Goal: Task Accomplishment & Management: Manage account settings

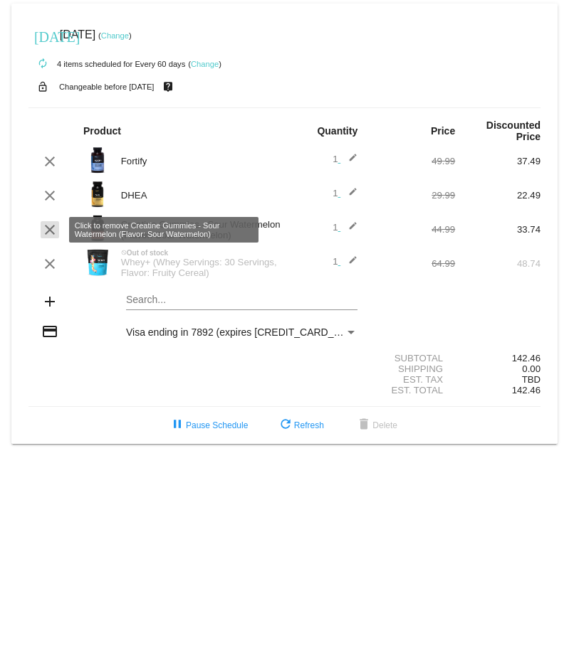
click at [51, 228] on mat-icon "clear" at bounding box center [49, 229] width 17 height 17
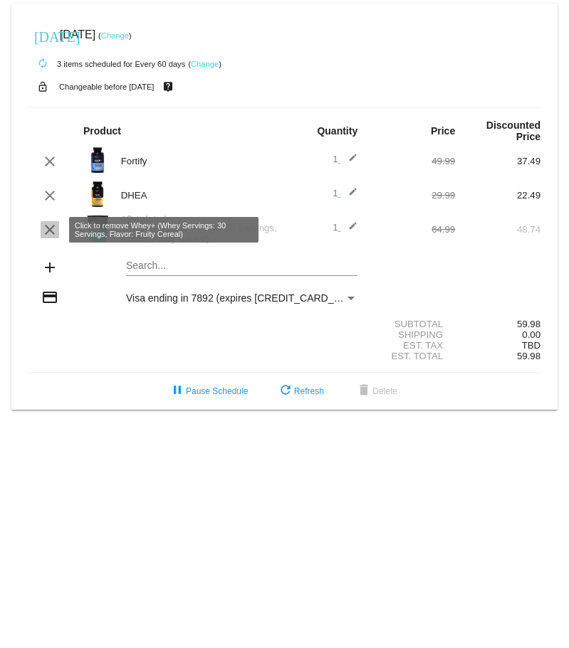
click at [46, 228] on mat-icon "clear" at bounding box center [49, 229] width 17 height 17
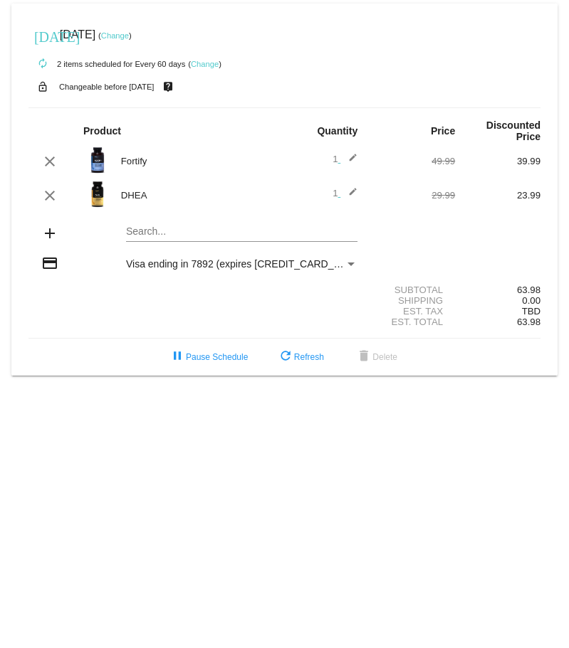
click at [154, 233] on mat-card "[DATE] [DATE] ( Change ) autorenew 2 items scheduled for Every 60 days ( Change…" at bounding box center [284, 190] width 546 height 372
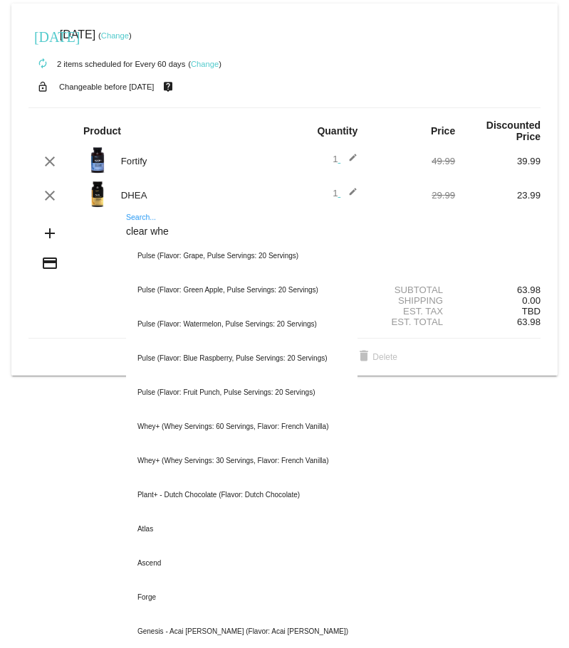
type input "clear whey"
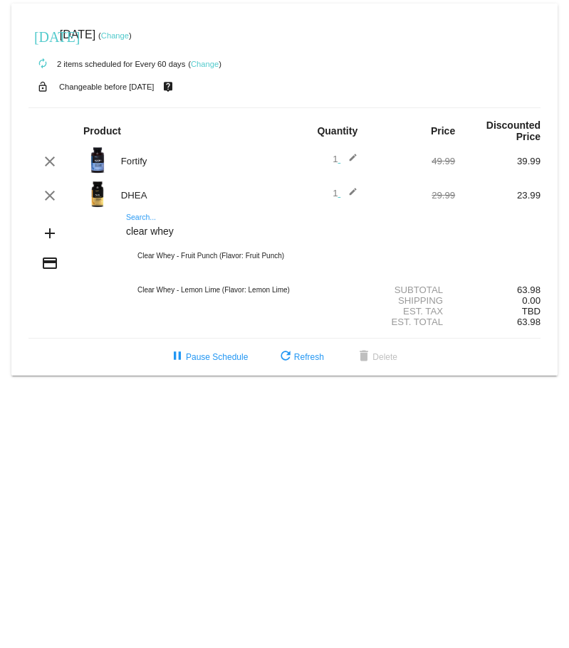
drag, startPoint x: 181, startPoint y: 228, endPoint x: 108, endPoint y: 233, distance: 72.8
click at [108, 233] on div "add clear whey Search... Clear Whey - Fruit Punch (Flavor: Fruit Punch) Clear W…" at bounding box center [284, 234] width 512 height 41
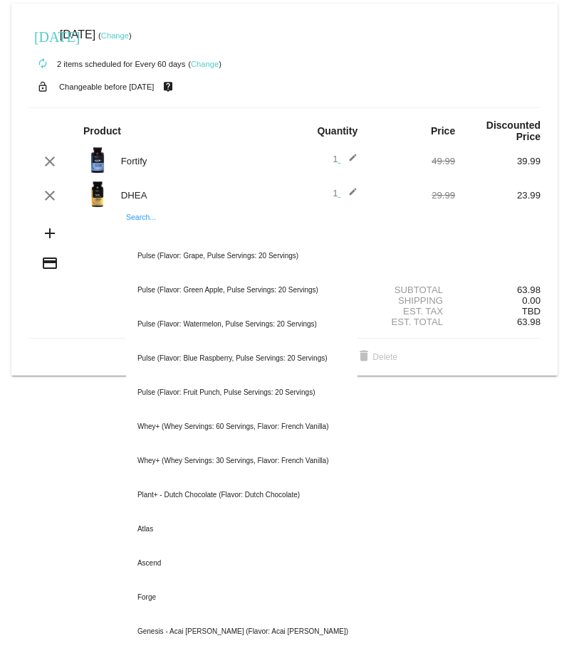
click at [90, 317] on div "Est. Total 63.98" at bounding box center [284, 322] width 512 height 11
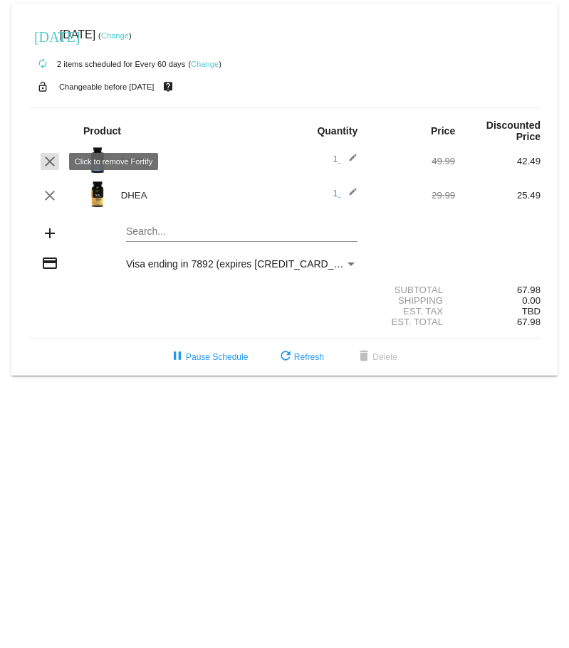
click at [49, 167] on mat-icon "clear" at bounding box center [49, 161] width 17 height 17
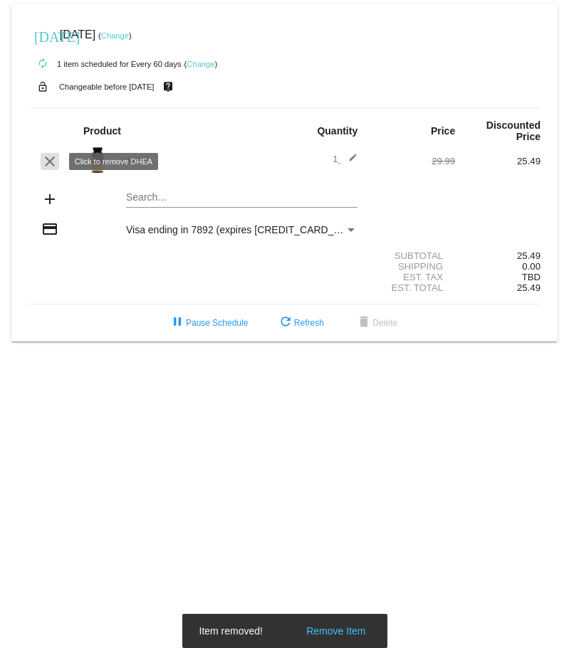
click at [42, 165] on mat-icon "clear" at bounding box center [49, 161] width 17 height 17
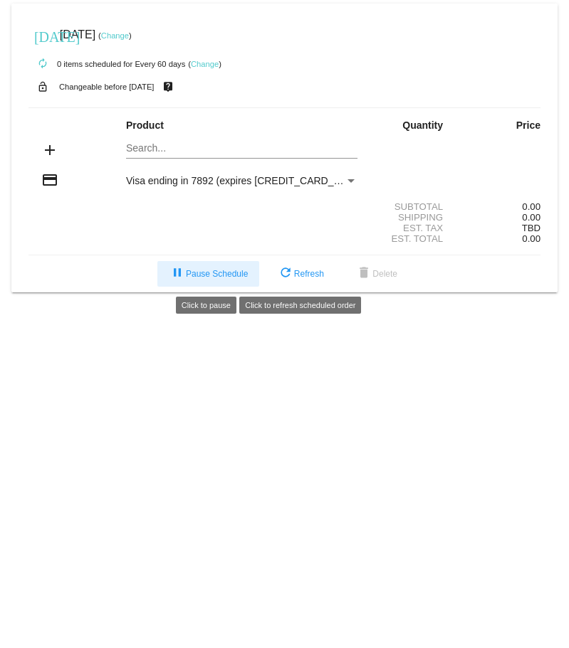
click at [226, 272] on span "pause Pause Schedule" at bounding box center [208, 274] width 79 height 10
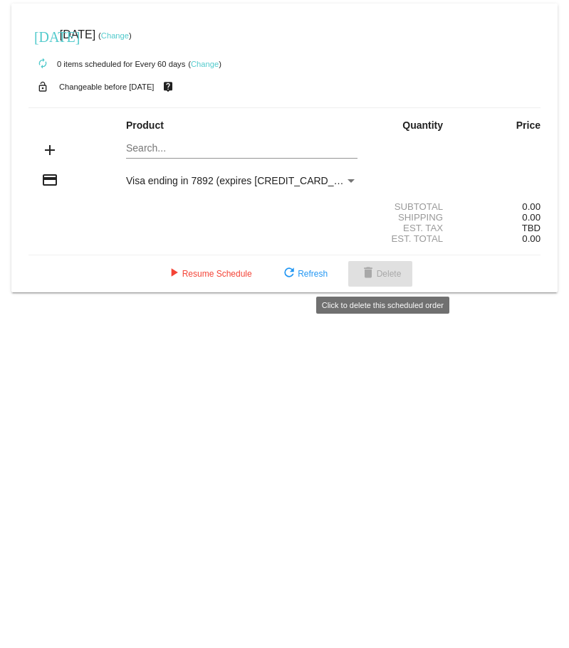
click at [389, 273] on span "delete Delete" at bounding box center [380, 274] width 42 height 10
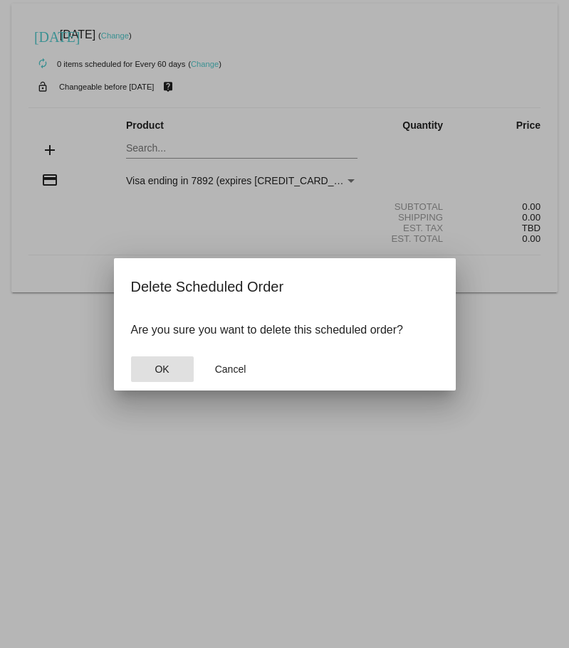
click at [157, 366] on span "OK" at bounding box center [161, 369] width 14 height 11
